Goal: Navigation & Orientation: Find specific page/section

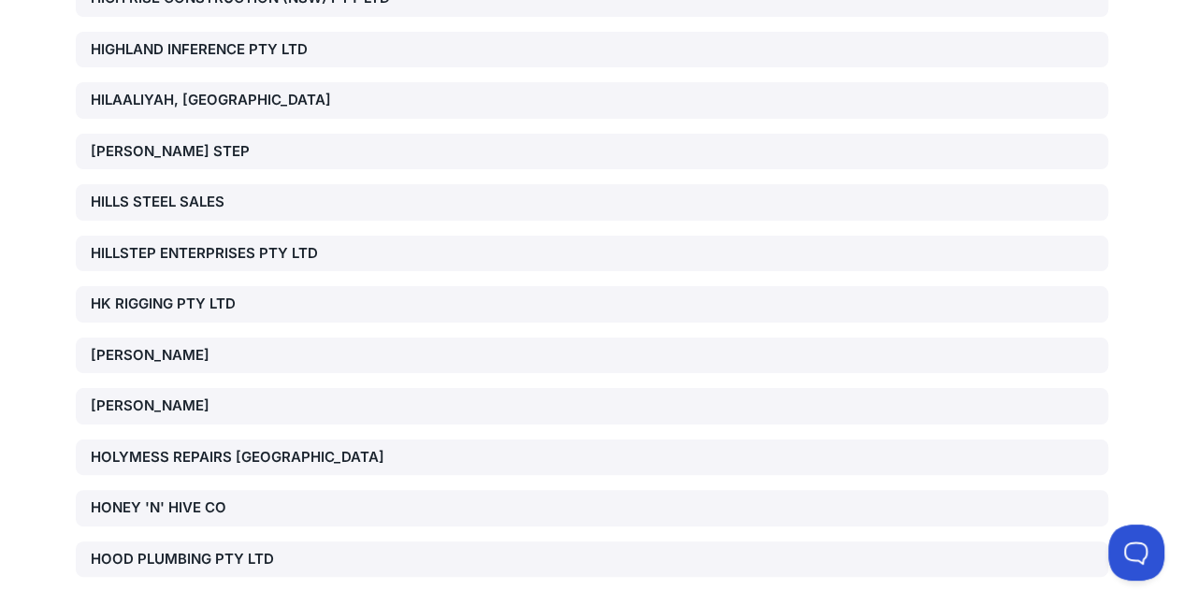
scroll to position [23937, 0]
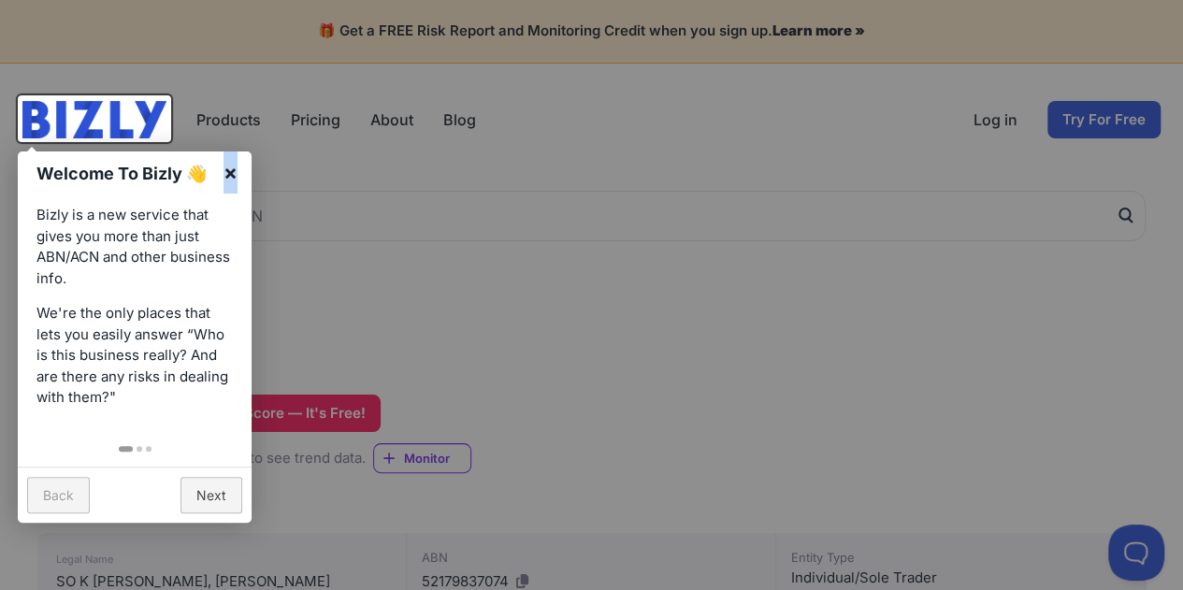
click at [229, 167] on link "×" at bounding box center [231, 173] width 42 height 42
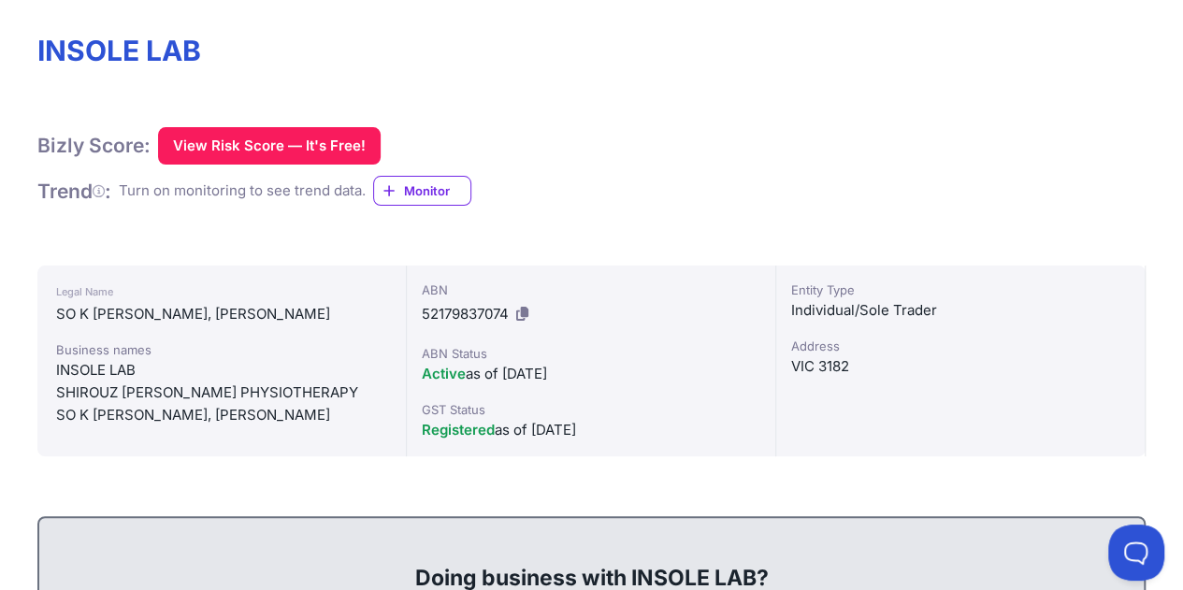
scroll to position [397, 0]
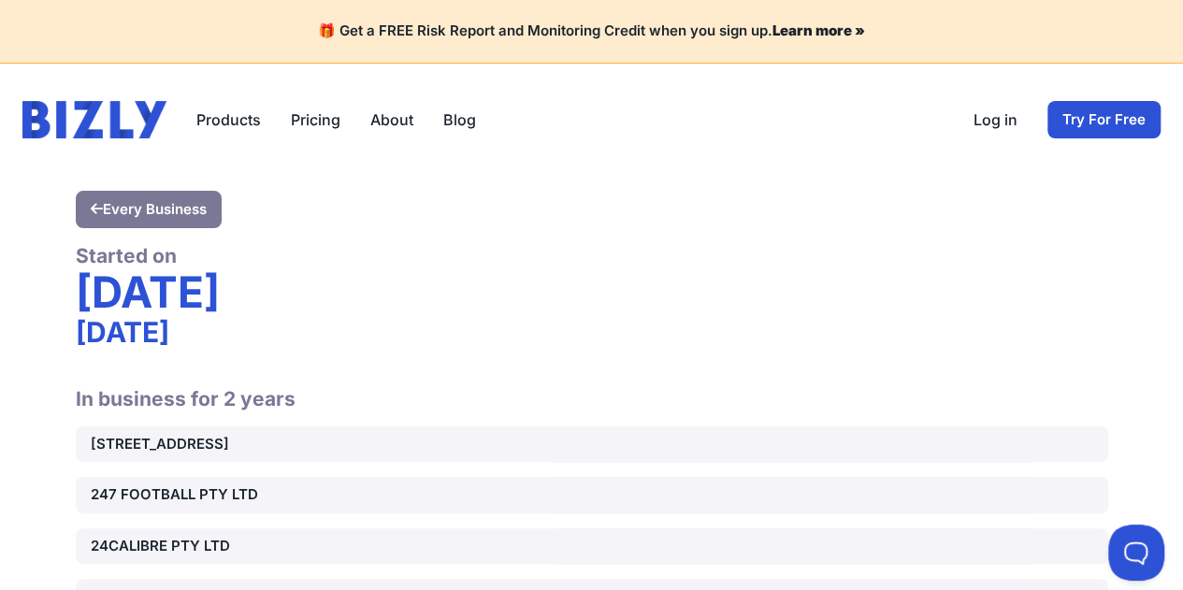
scroll to position [25166, 0]
